Goal: Task Accomplishment & Management: Complete application form

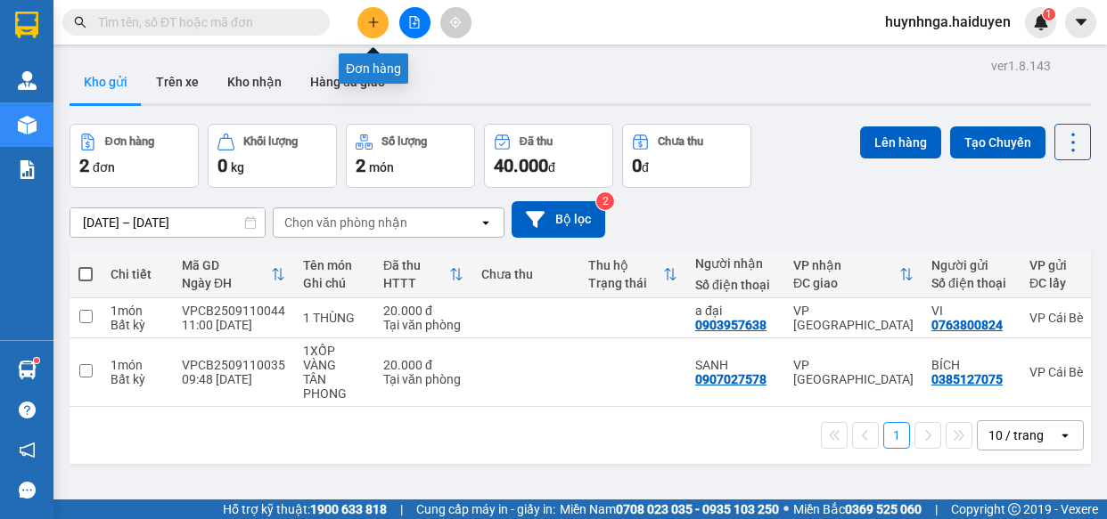
click at [373, 24] on icon "plus" at bounding box center [372, 22] width 1 height 10
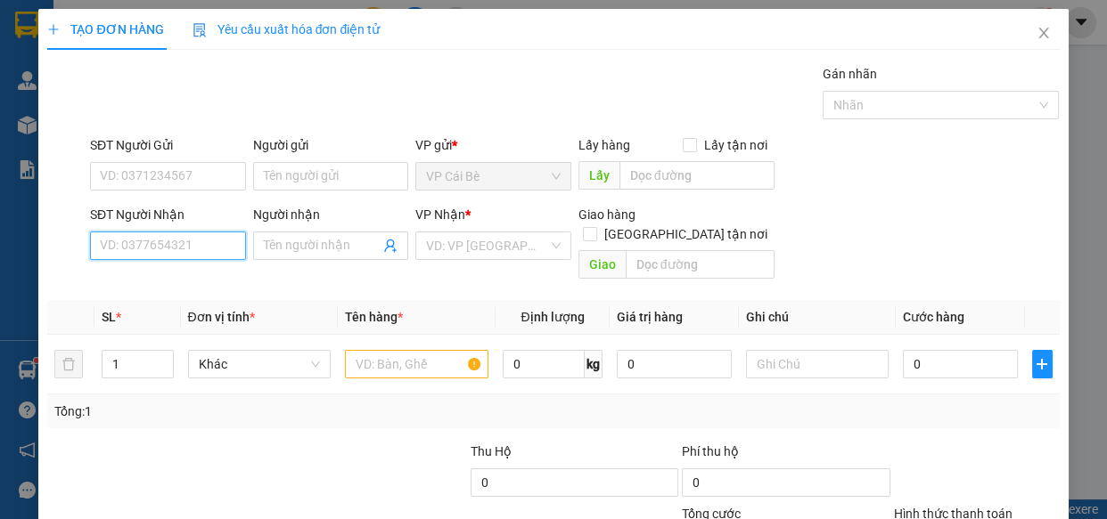
click at [183, 243] on input "SĐT Người Nhận" at bounding box center [168, 246] width 156 height 29
click at [154, 247] on input "SĐT Người Nhận" at bounding box center [168, 246] width 156 height 29
click at [129, 241] on input "SĐT Người Nhận" at bounding box center [168, 246] width 156 height 29
type input "0901476272"
click at [154, 279] on div "0901476272 - HẰNG" at bounding box center [166, 282] width 133 height 20
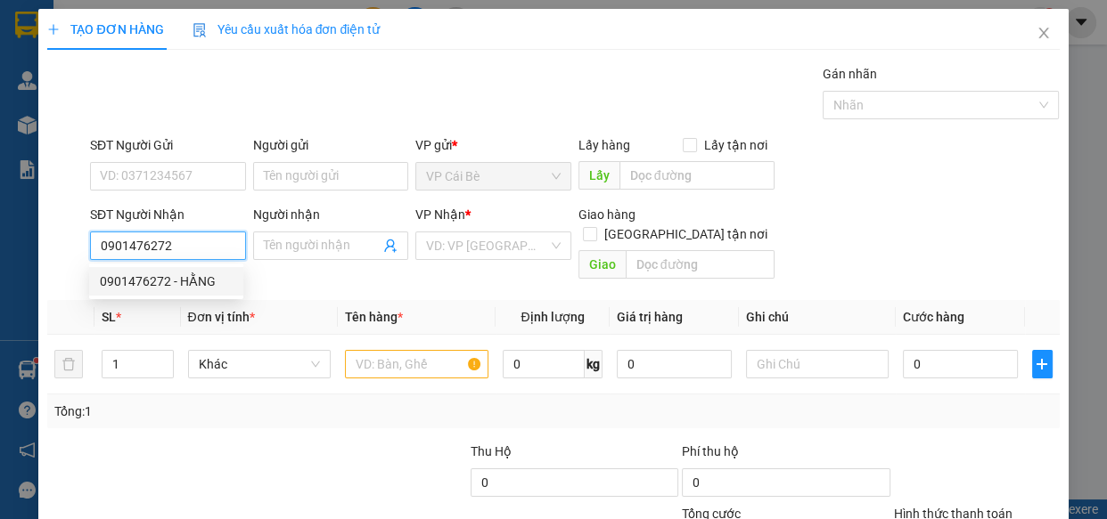
type input "HẰNG"
type input "40.000"
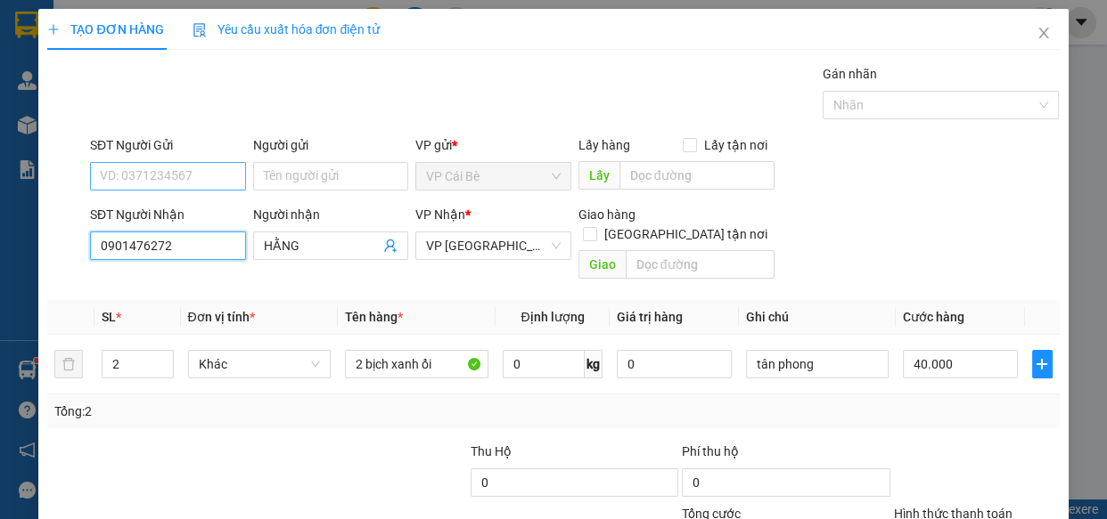
type input "0901476272"
click at [177, 171] on input "SĐT Người Gửi" at bounding box center [168, 176] width 156 height 29
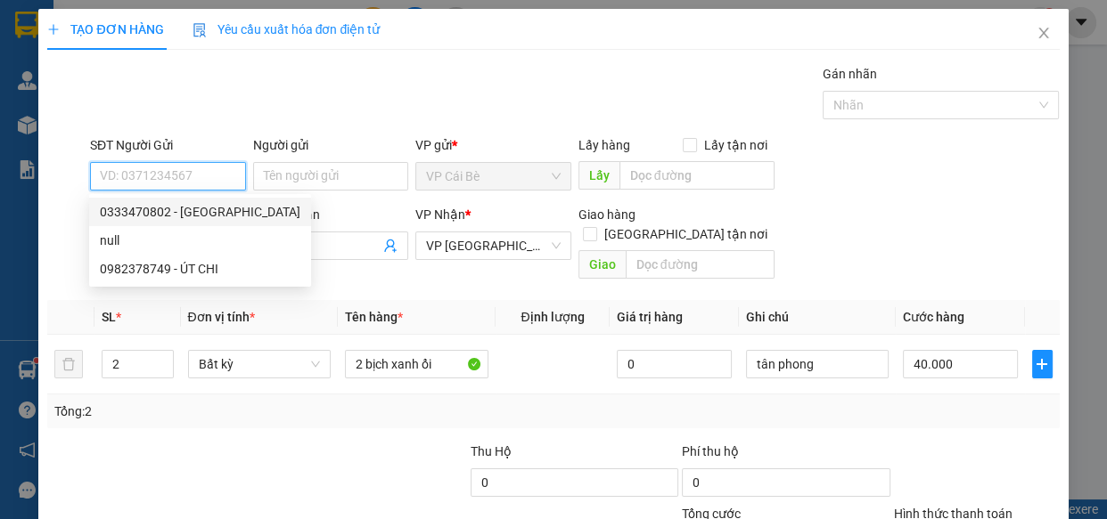
click at [175, 177] on input "SĐT Người Gửi" at bounding box center [168, 176] width 156 height 29
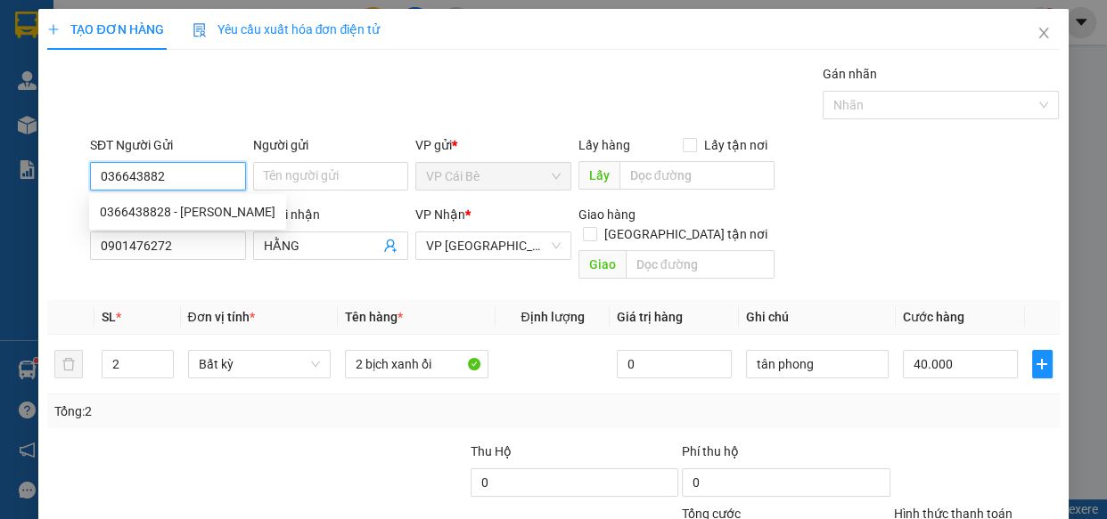
type input "0366438828"
click at [180, 206] on div "0366438828 - [PERSON_NAME]" at bounding box center [188, 212] width 176 height 20
type input "NGỌC"
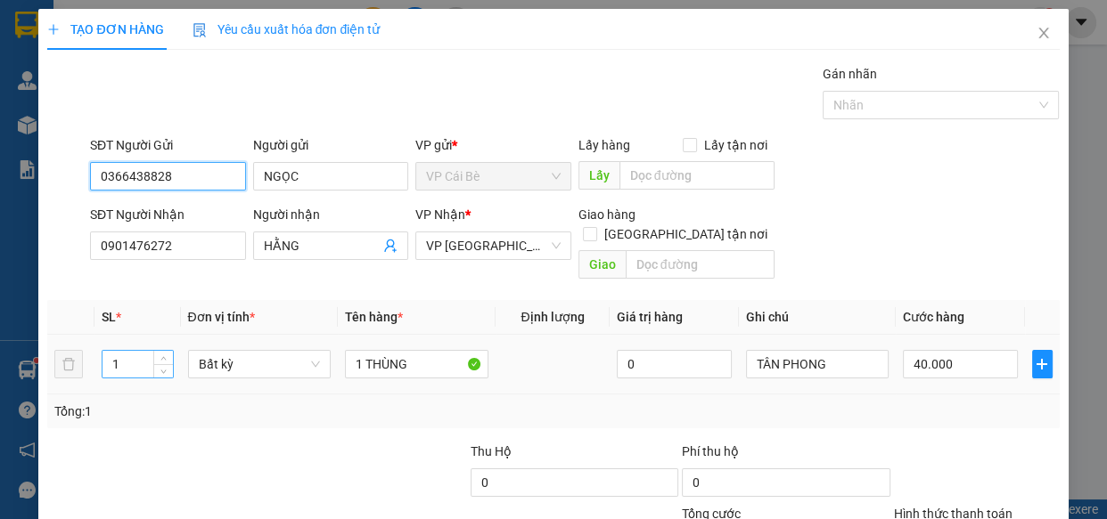
type input "0366438828"
click at [138, 351] on input "1" at bounding box center [137, 364] width 70 height 27
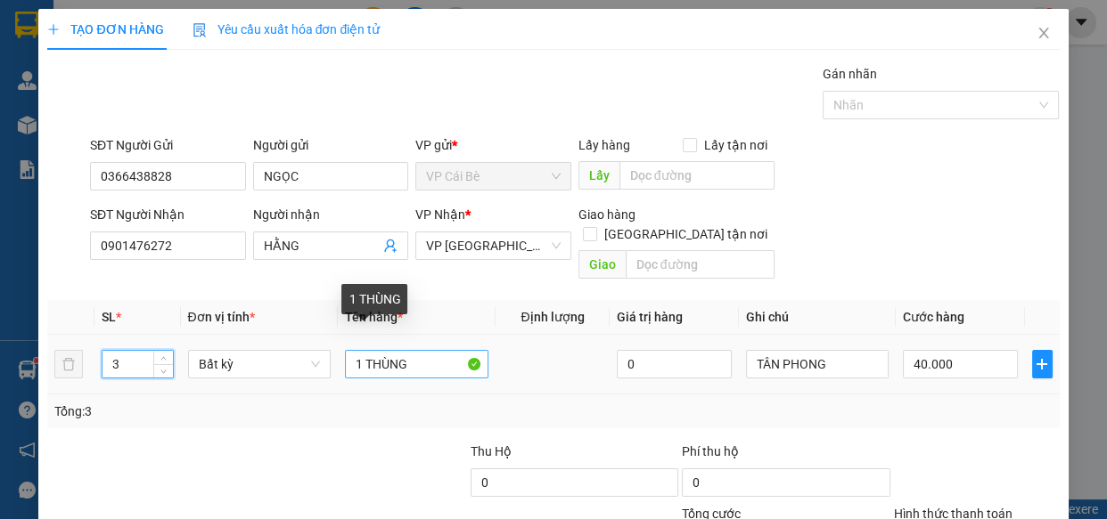
type input "3"
drag, startPoint x: 344, startPoint y: 347, endPoint x: 421, endPoint y: 346, distance: 76.6
click at [421, 350] on input "1 THÙNG" at bounding box center [416, 364] width 143 height 29
type input "0"
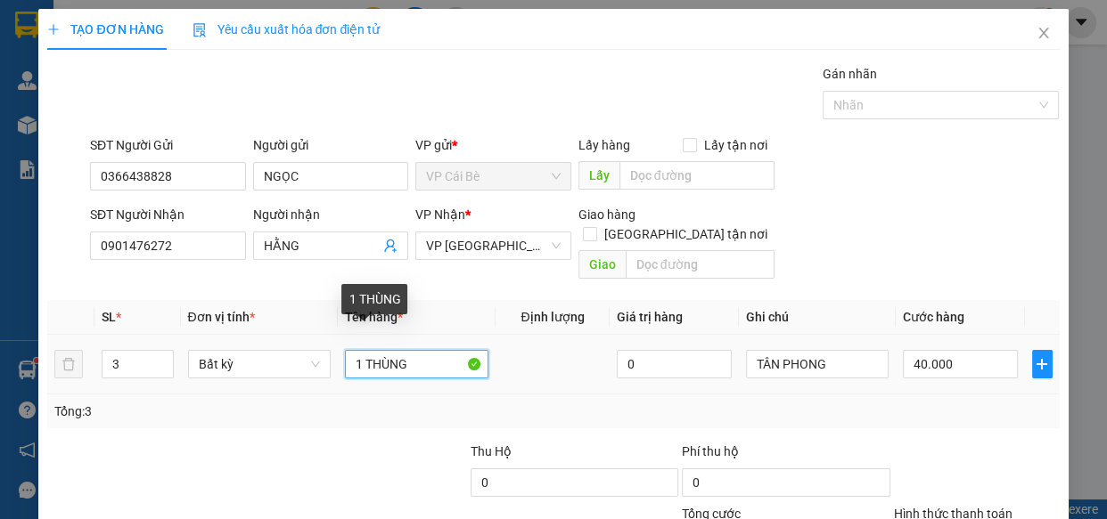
type input "0"
type input "3 BỊCH CHÔM CHÔM"
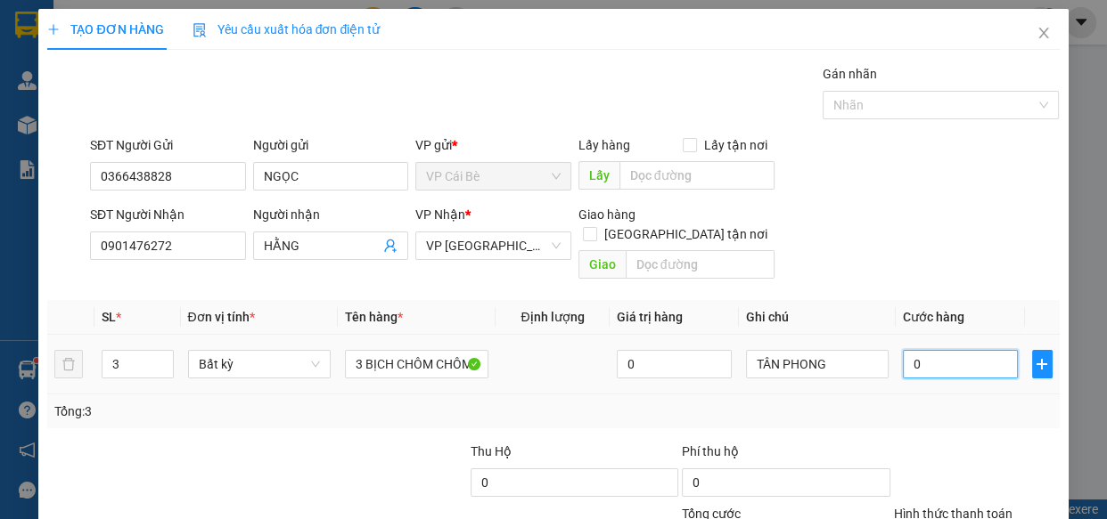
click at [925, 350] on input "0" at bounding box center [960, 364] width 115 height 29
type input "0"
type input "6"
type input "06"
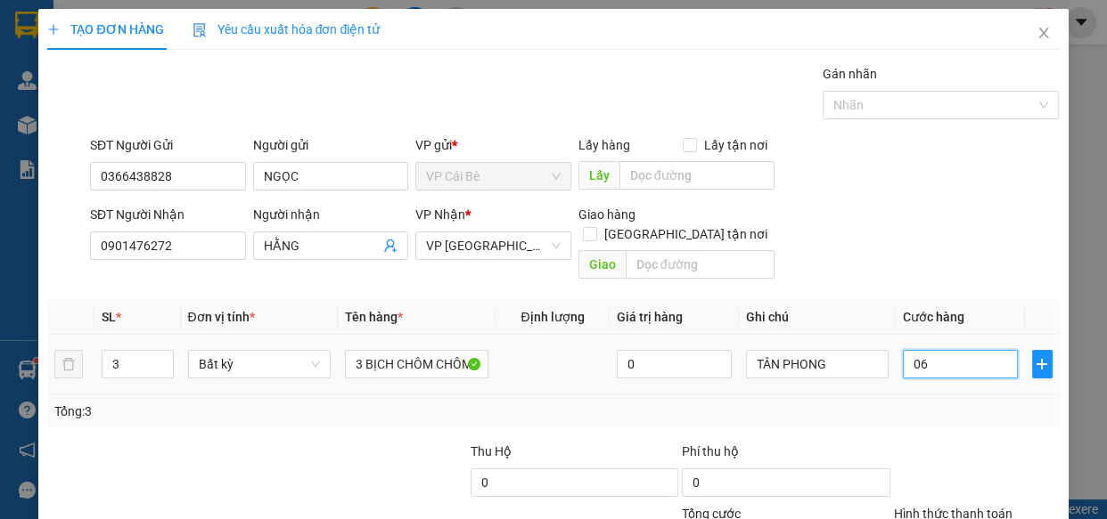
type input "60"
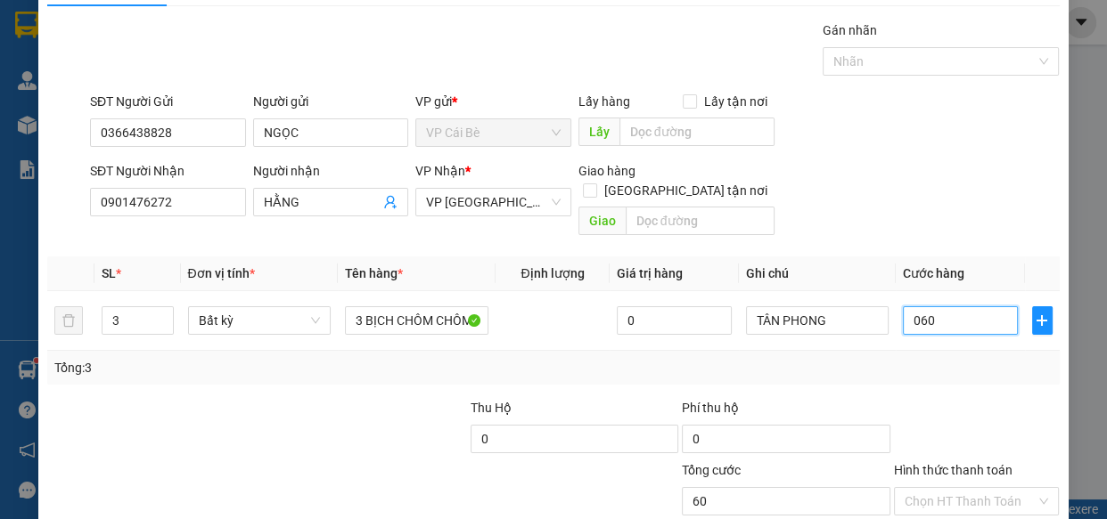
scroll to position [80, 0]
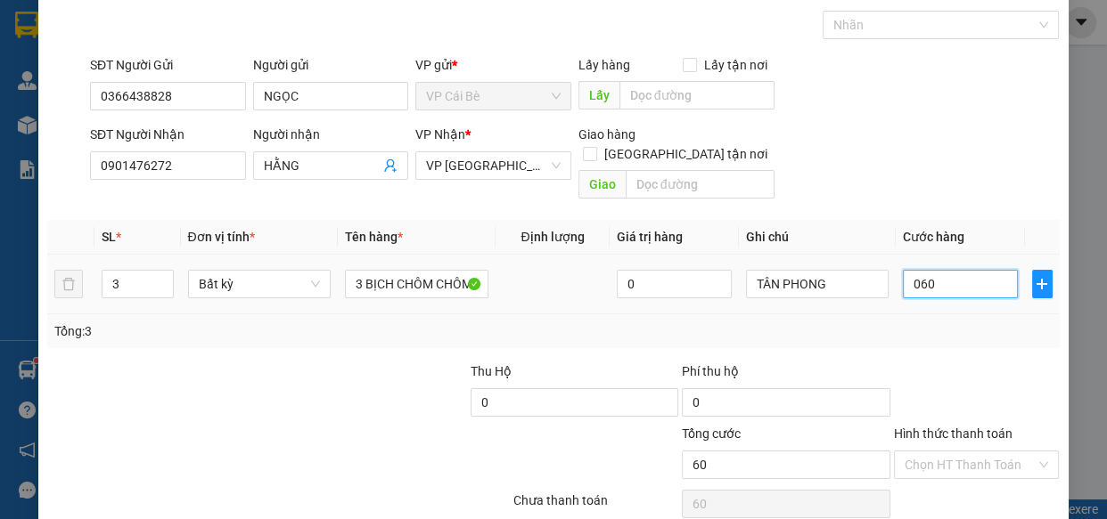
type input "060"
type input "60.000"
click at [958, 291] on td "60.000" at bounding box center [960, 285] width 129 height 60
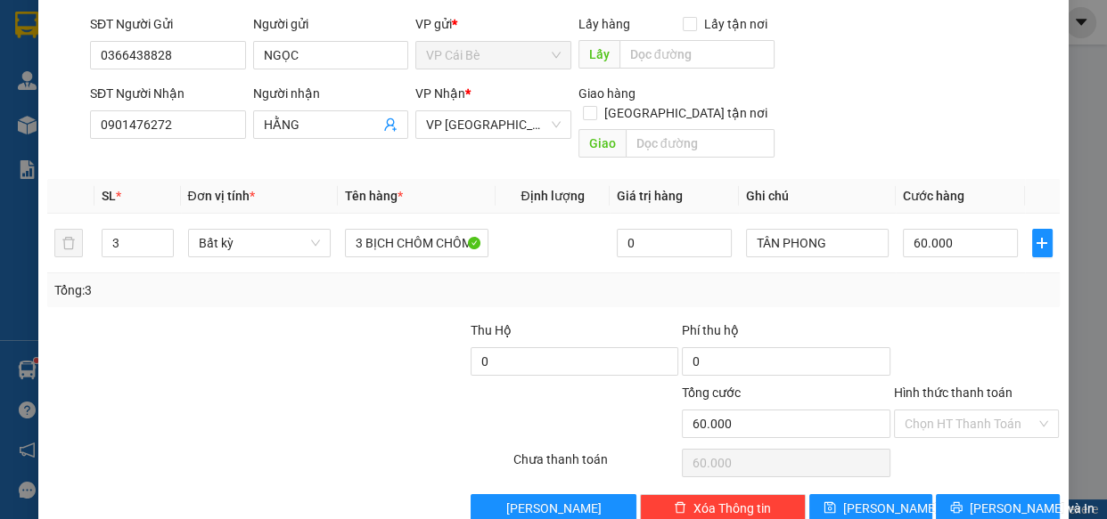
scroll to position [139, 0]
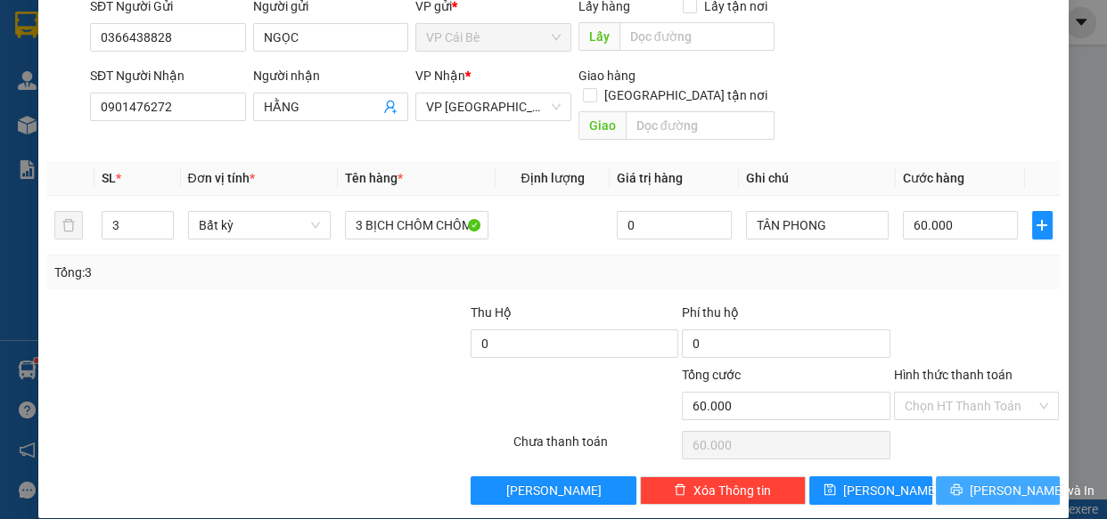
click at [991, 481] on span "[PERSON_NAME] và In" at bounding box center [1031, 491] width 125 height 20
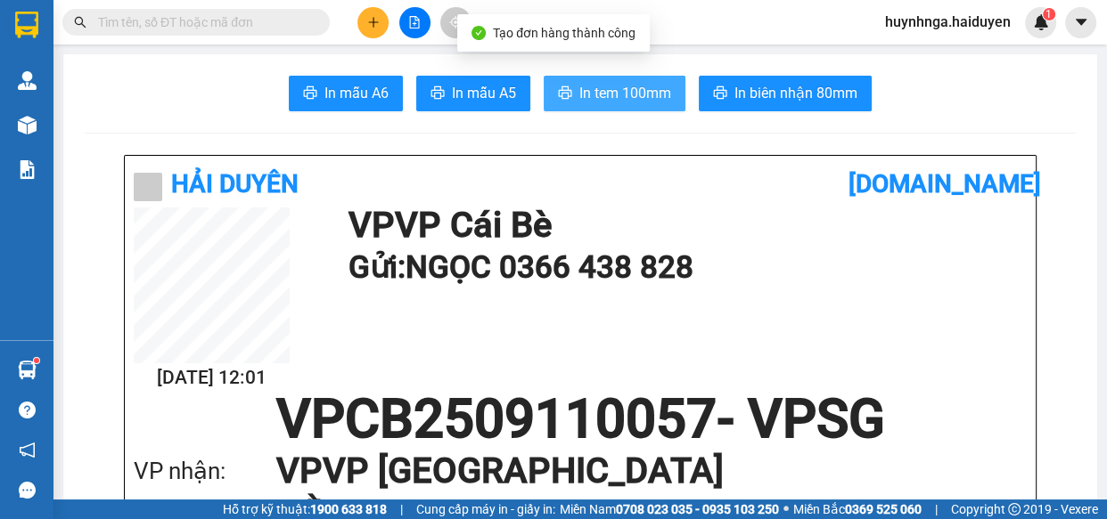
click at [638, 80] on button "In tem 100mm" at bounding box center [615, 94] width 142 height 36
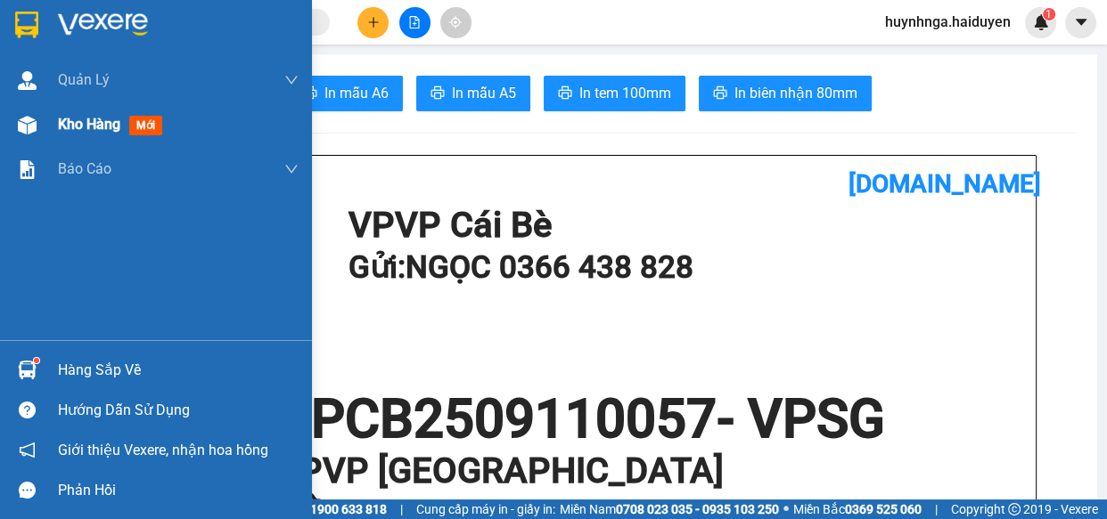
click at [97, 126] on span "Kho hàng" at bounding box center [89, 124] width 62 height 17
